Goal: Entertainment & Leisure: Consume media (video, audio)

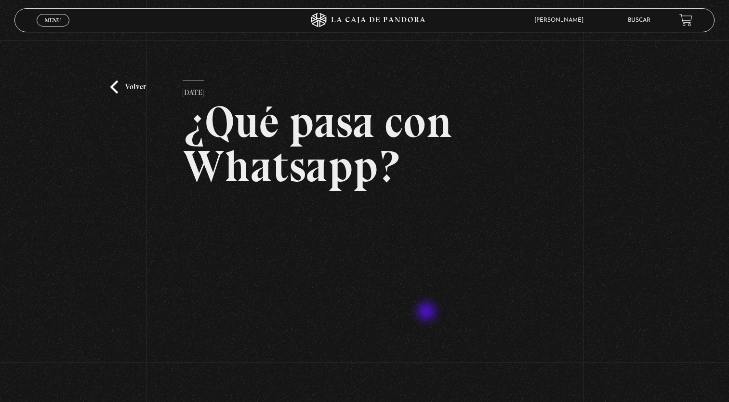
scroll to position [96, 0]
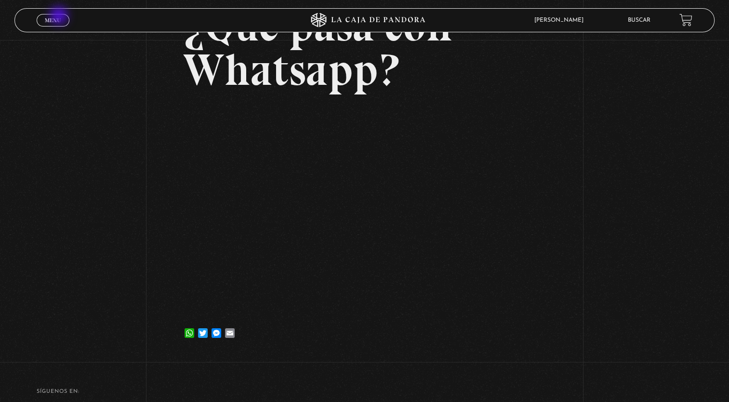
click at [60, 17] on span "Menu" at bounding box center [53, 20] width 16 height 6
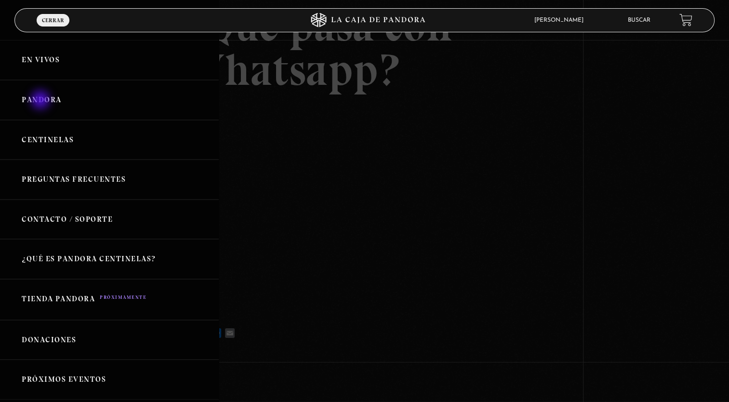
click at [41, 101] on link "Pandora" at bounding box center [109, 100] width 219 height 40
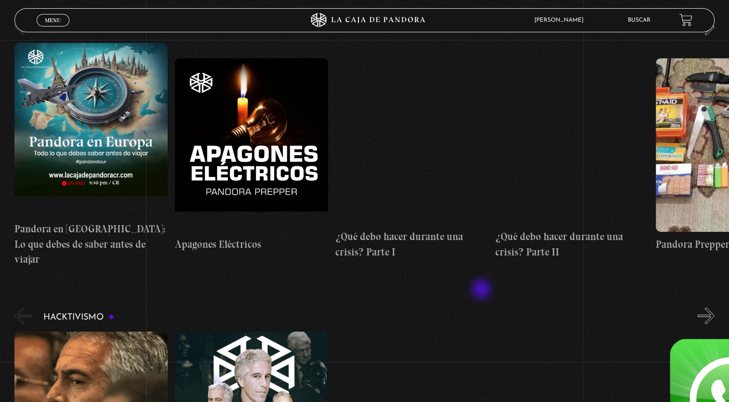
scroll to position [2697, 0]
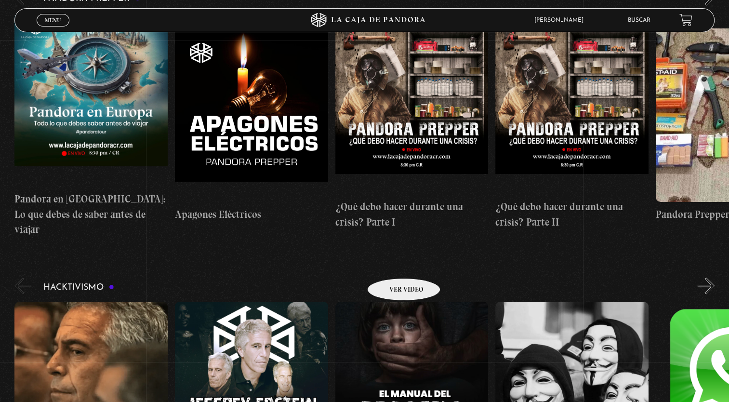
click at [391, 301] on figure at bounding box center [411, 387] width 153 height 173
